Goal: Check status: Check status

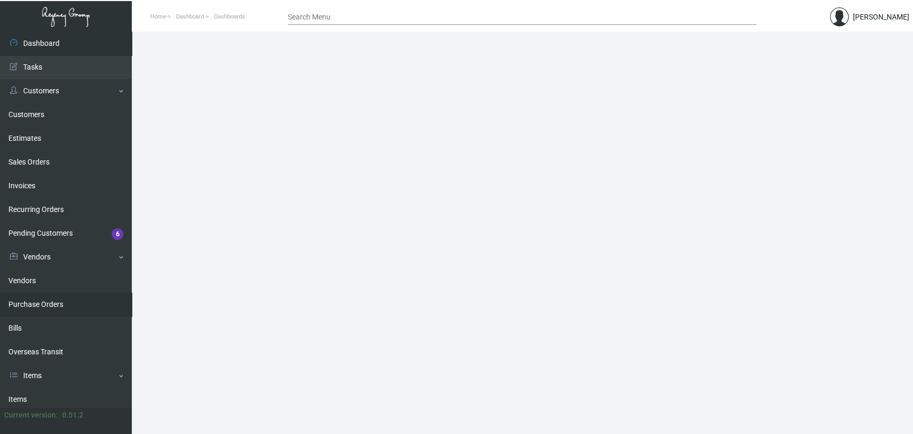
click at [42, 312] on link "Purchase Orders" at bounding box center [66, 305] width 132 height 24
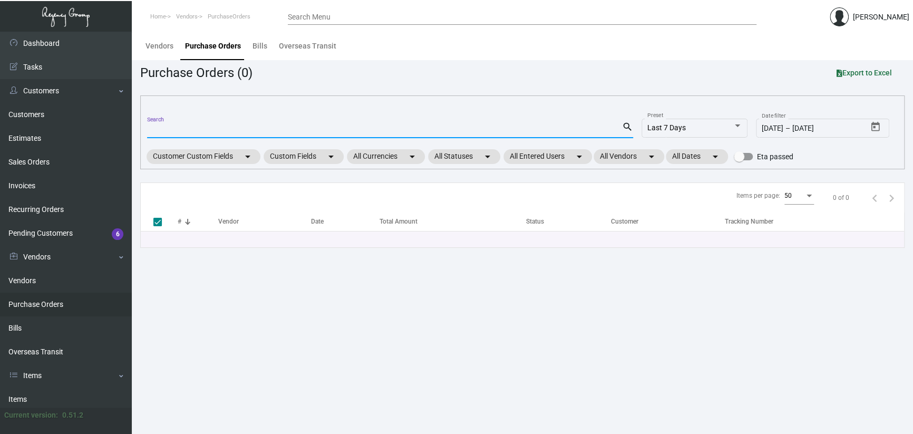
click at [201, 126] on input "Search" at bounding box center [384, 130] width 475 height 8
paste input "103677"
type input "103677"
checkbox input "false"
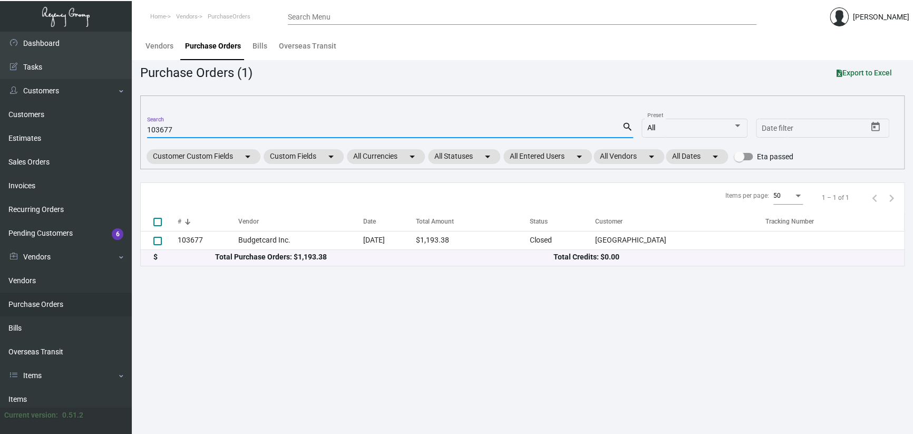
type input "103677"
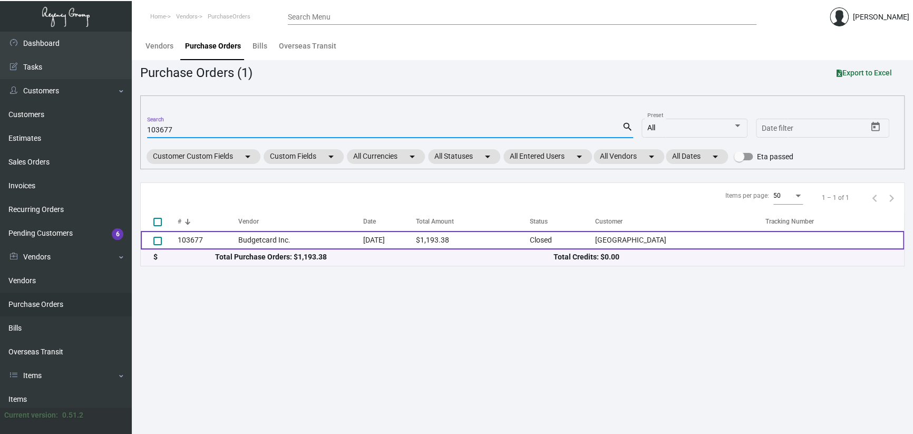
click at [366, 241] on td "[DATE]" at bounding box center [389, 240] width 53 height 18
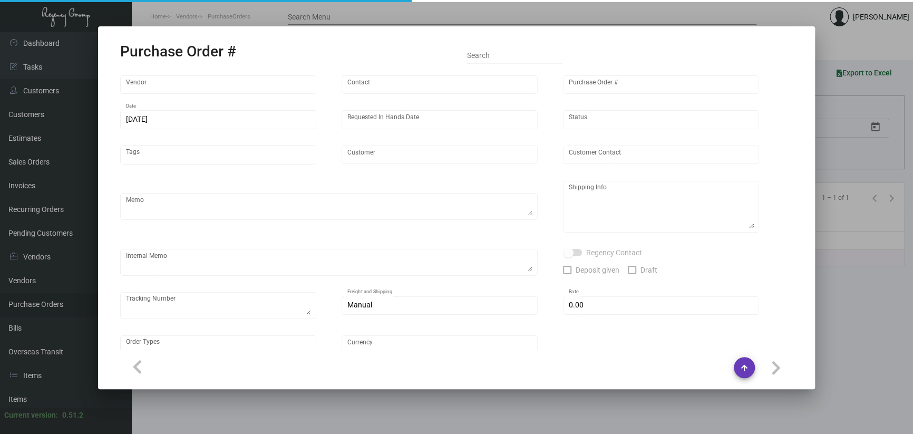
type input "Budgetcard Inc."
type input "Place Orders"
type input "103677"
type input "[DATE]"
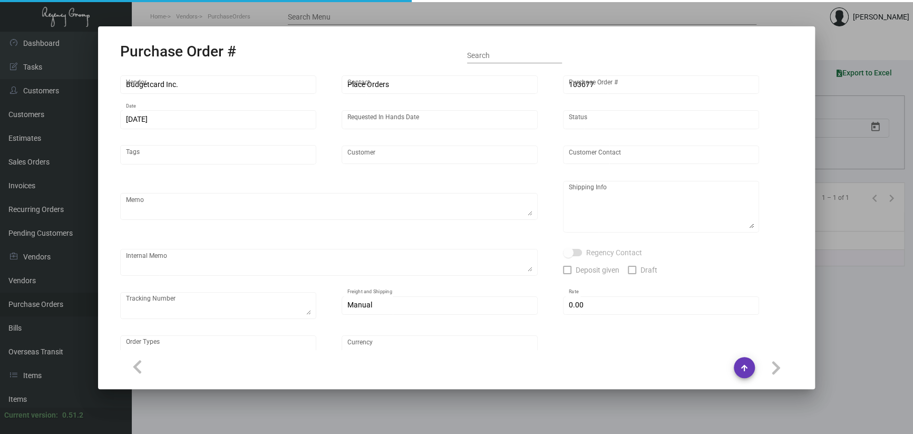
type input "[GEOGRAPHIC_DATA]"
type input "[PERSON_NAME]"
type textarea "Quote# 125971 / Blind ship on ups# 1AY276"
type textarea "[GEOGRAPHIC_DATA] - [PERSON_NAME] [STREET_ADDRESS][US_STATE]"
type input "$ 0.00"
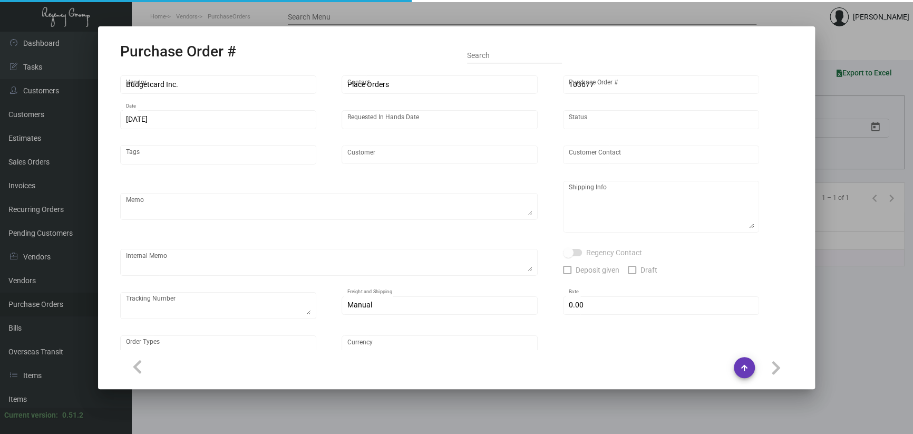
type input "United States Dollar $"
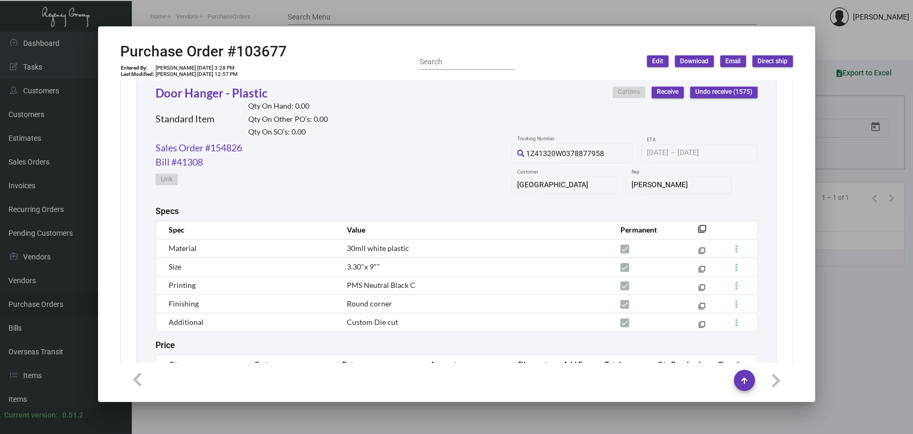
scroll to position [566, 0]
